Goal: Task Accomplishment & Management: Manage account settings

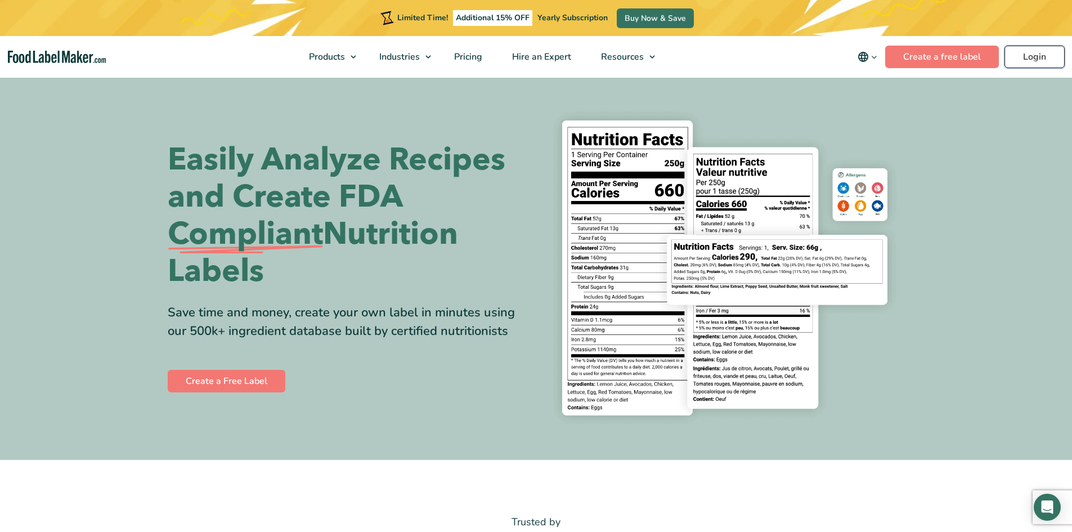
click at [1032, 52] on link "Login" at bounding box center [1035, 57] width 60 height 23
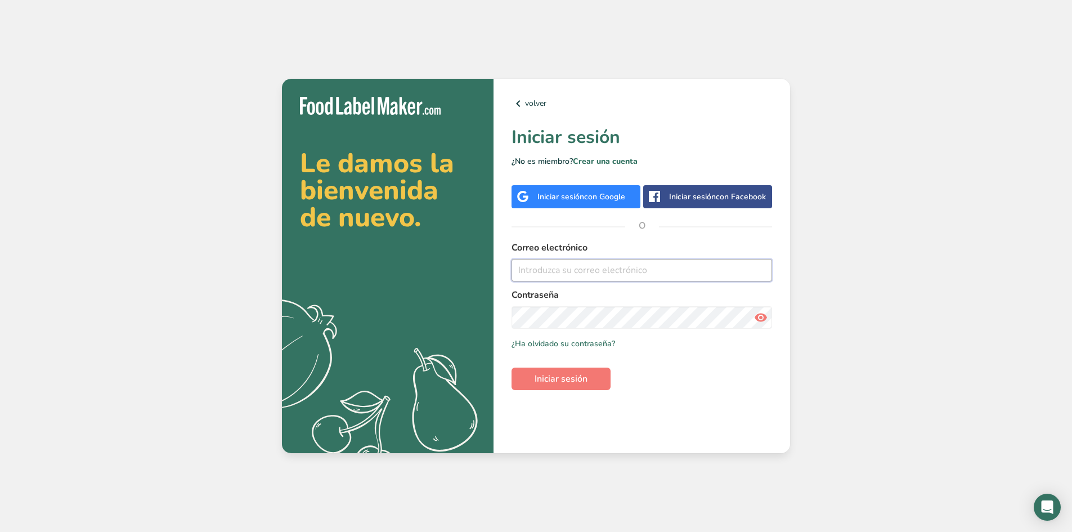
click at [527, 276] on input "email" at bounding box center [642, 270] width 261 height 23
type input "greisperdomo@gmail.com"
click at [762, 318] on icon at bounding box center [761, 317] width 14 height 20
click at [561, 378] on span "Iniciar sesión" at bounding box center [561, 379] width 53 height 14
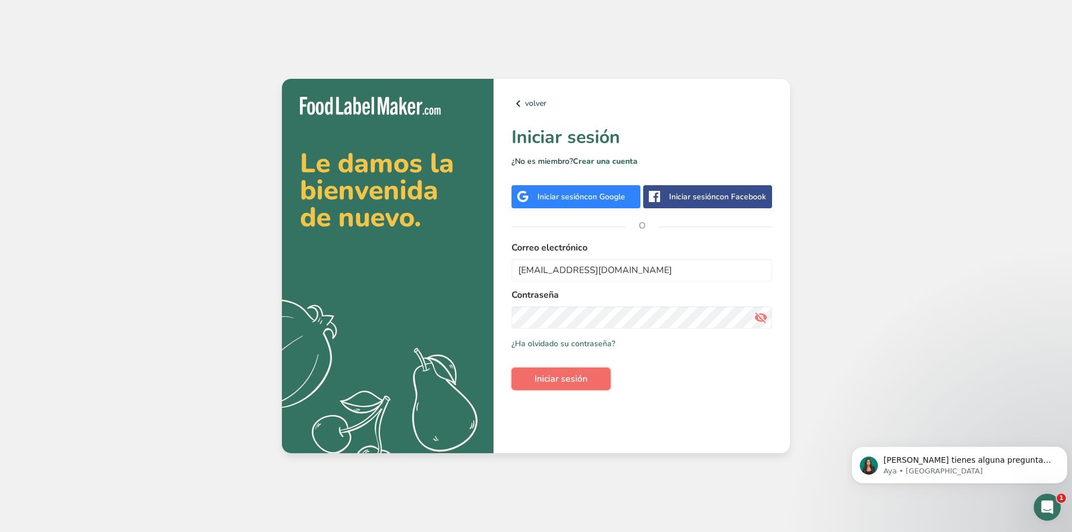
click at [556, 369] on button "Iniciar sesión" at bounding box center [561, 379] width 99 height 23
